Goal: Task Accomplishment & Management: Complete application form

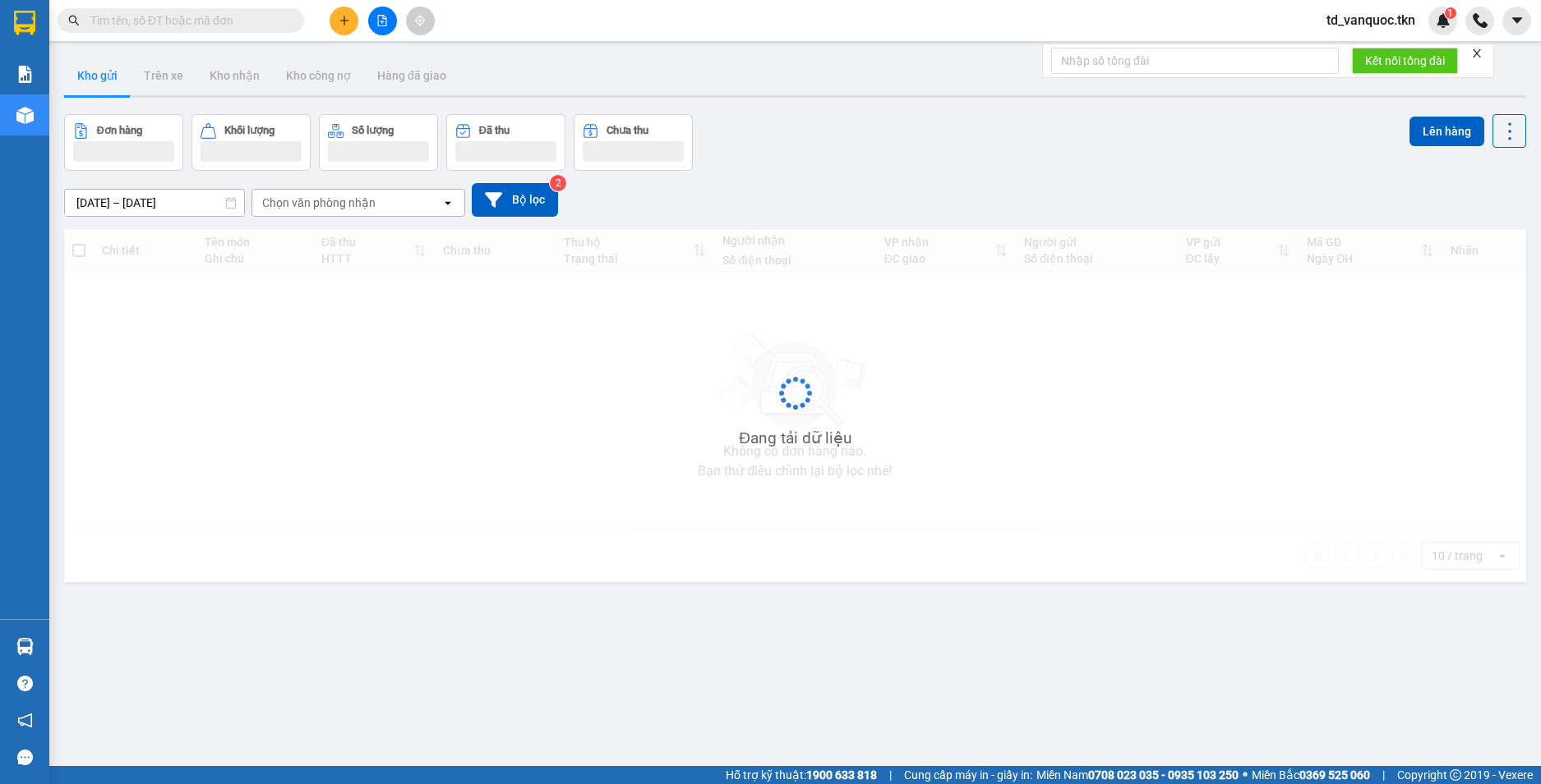
click at [200, 27] on input "text" at bounding box center [187, 21] width 194 height 18
paste input "0902360809"
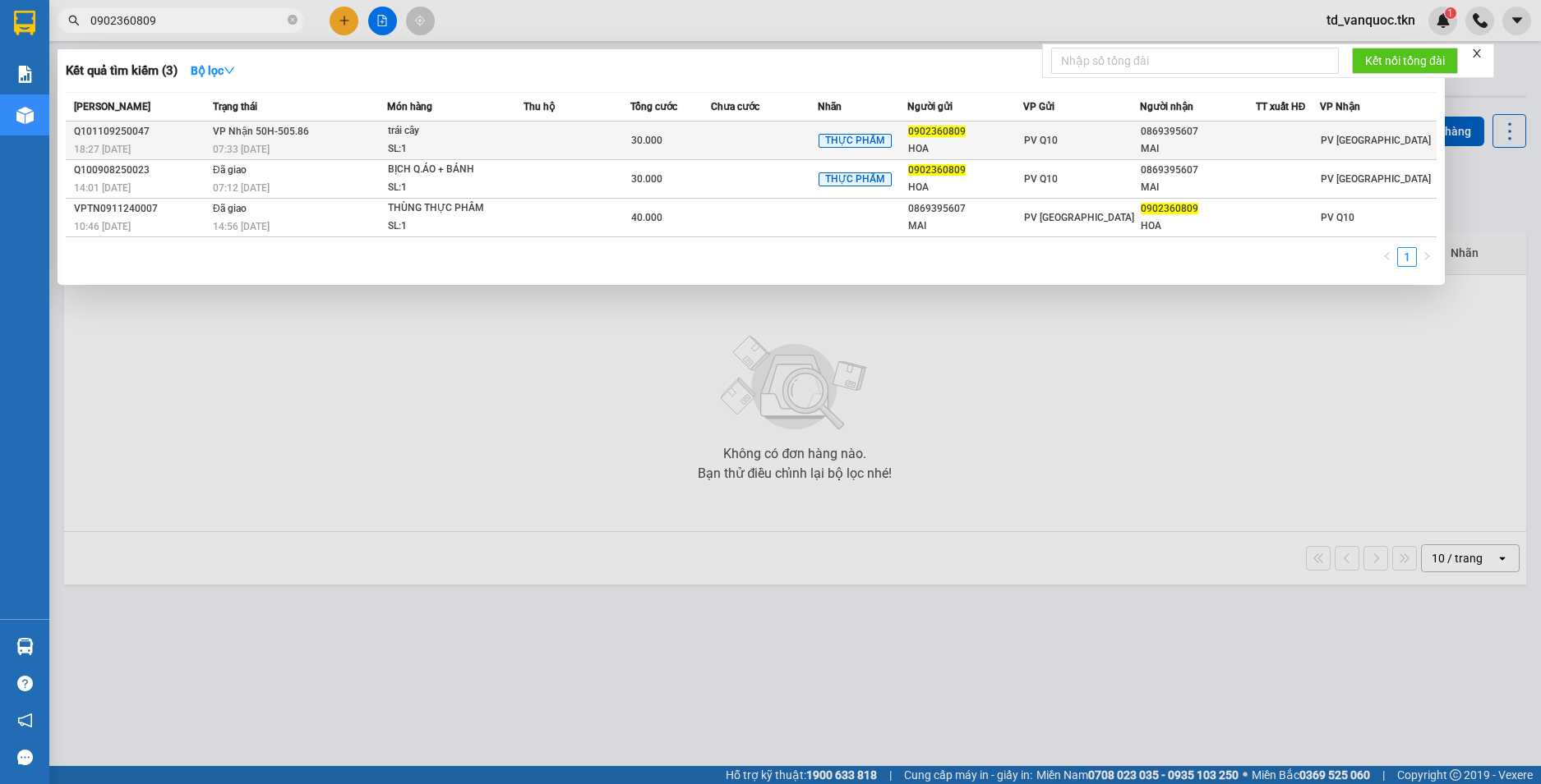
type input "0902360809"
click at [536, 152] on td at bounding box center [577, 141] width 107 height 39
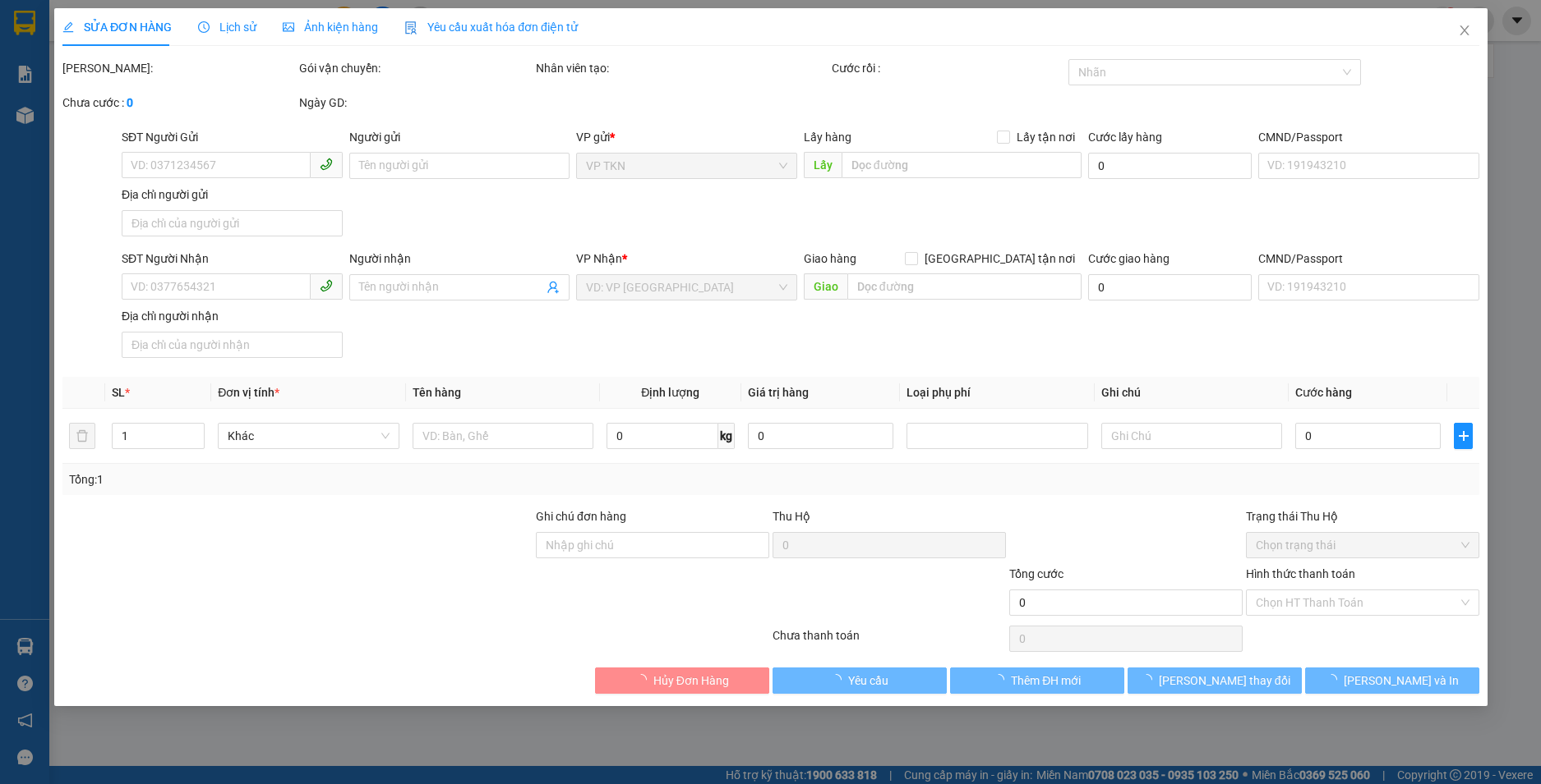
type input "0902360809"
type input "HOA"
type input "0869395607"
type input "MAI"
type input "30.000"
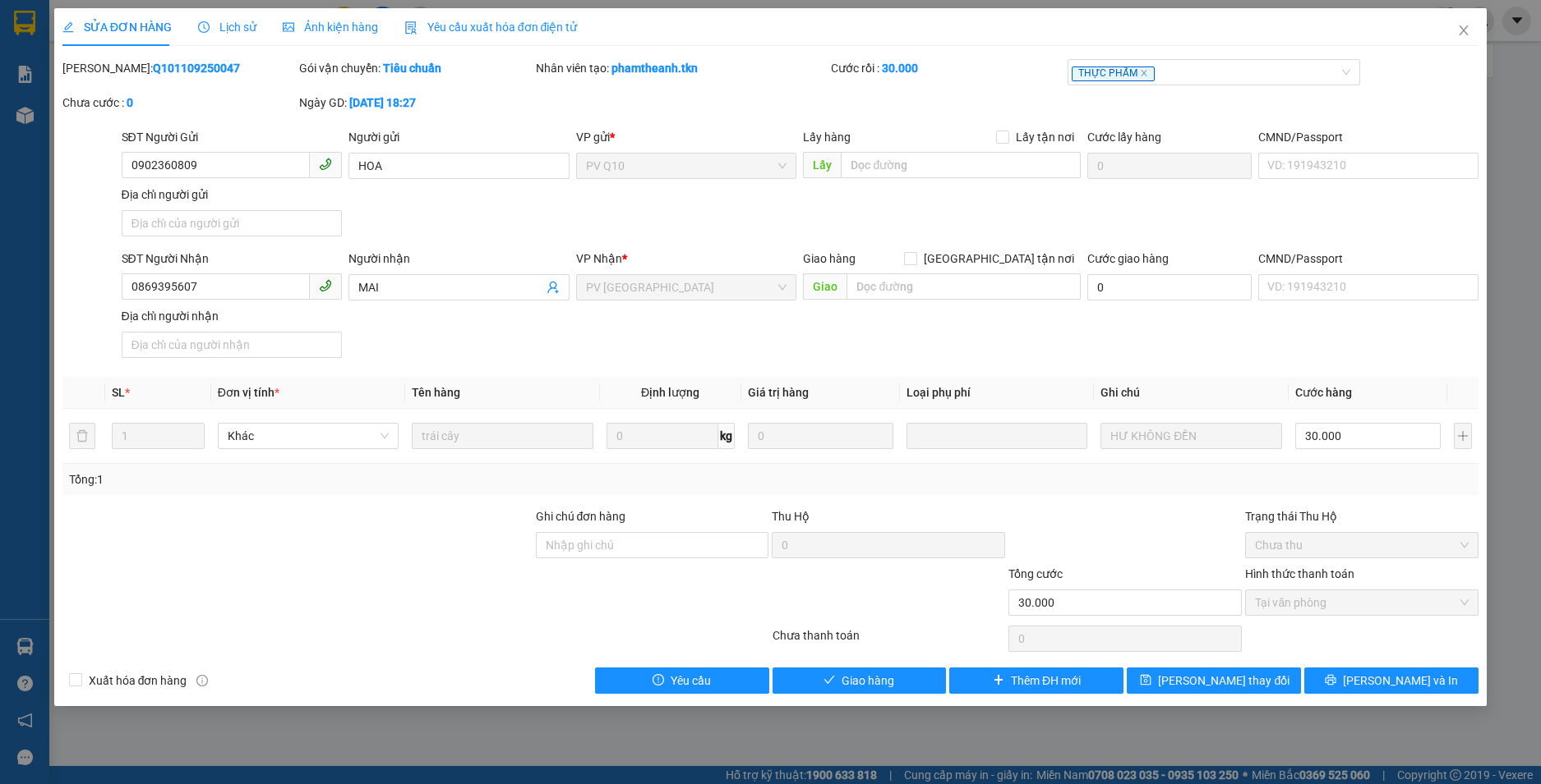
click at [268, 17] on div "SỬA ĐƠN HÀNG Lịch sử Ảnh kiện hàng Yêu cầu xuất hóa đơn điện tử" at bounding box center [319, 27] width 515 height 38
click at [242, 23] on span "Lịch sử" at bounding box center [227, 27] width 59 height 13
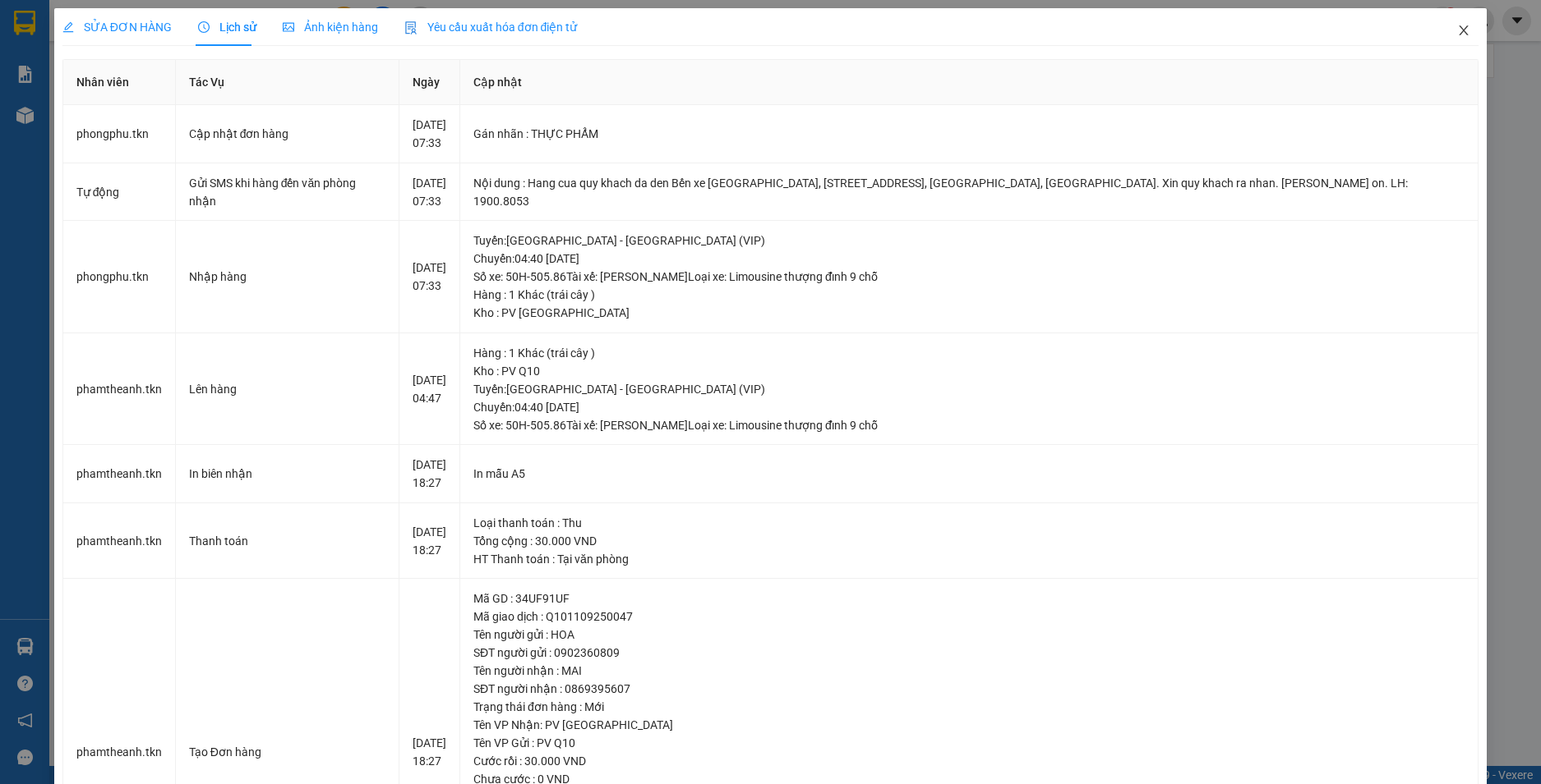
click at [1457, 37] on icon "close" at bounding box center [1463, 30] width 13 height 13
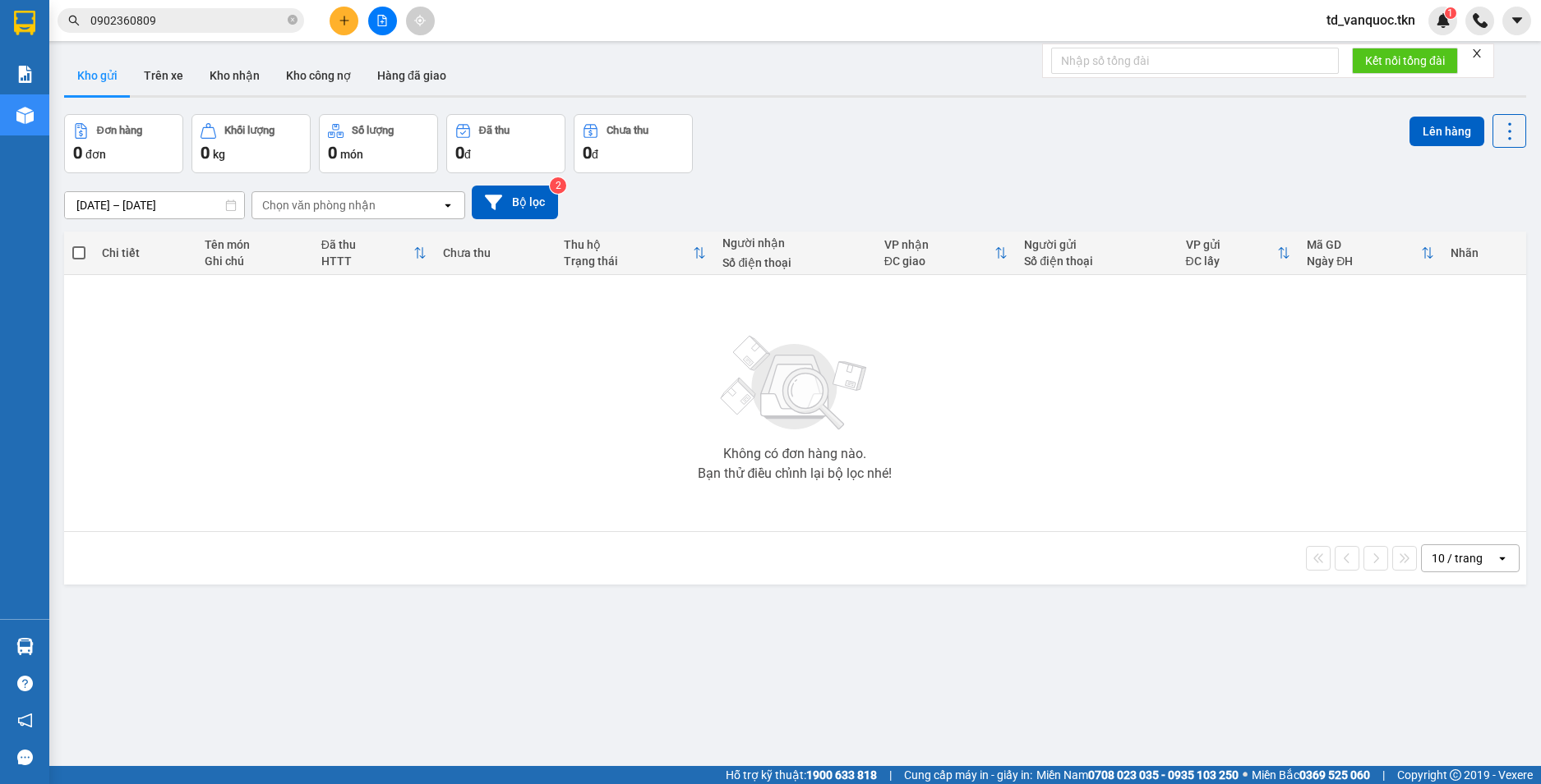
click at [940, 156] on div "Đơn hàng 0 đơn Khối lượng 0 kg Số lượng 0 món Đã thu 0 đ Chưa thu 0 đ Lên hàng" at bounding box center [795, 144] width 1462 height 59
